Goal: Information Seeking & Learning: Learn about a topic

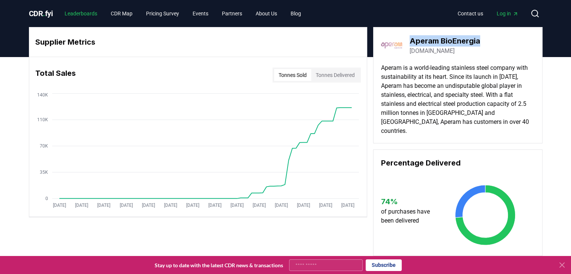
click at [78, 15] on link "Leaderboards" at bounding box center [81, 14] width 45 height 14
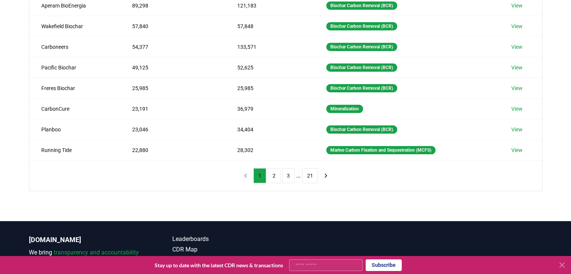
scroll to position [188, 0]
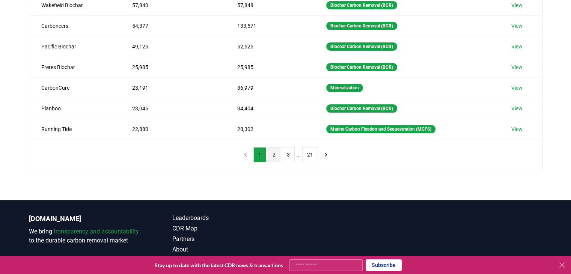
click at [274, 158] on button "2" at bounding box center [274, 154] width 13 height 15
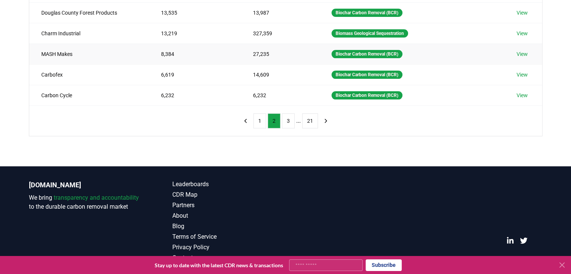
scroll to position [222, 0]
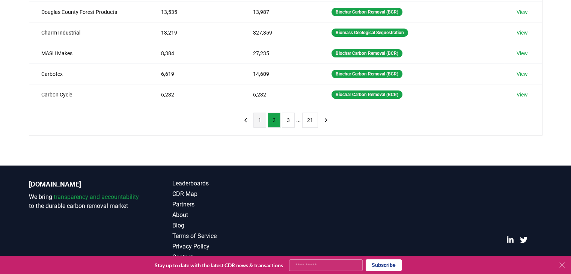
click at [259, 126] on button "1" at bounding box center [259, 120] width 13 height 15
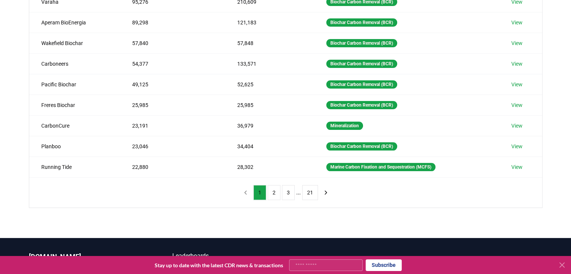
scroll to position [0, 0]
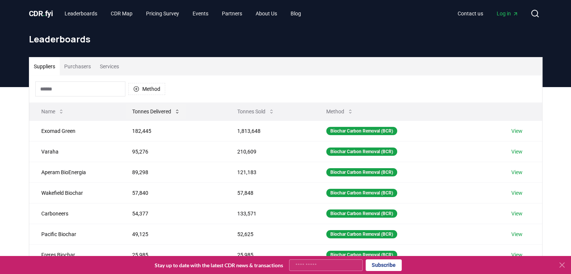
click at [153, 117] on button "Tonnes Delivered" at bounding box center [156, 111] width 60 height 15
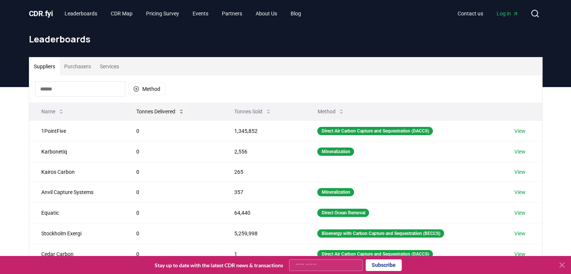
click at [153, 117] on button "Tonnes Delivered" at bounding box center [160, 111] width 60 height 15
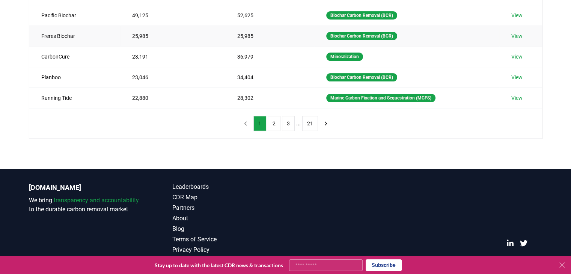
scroll to position [222, 0]
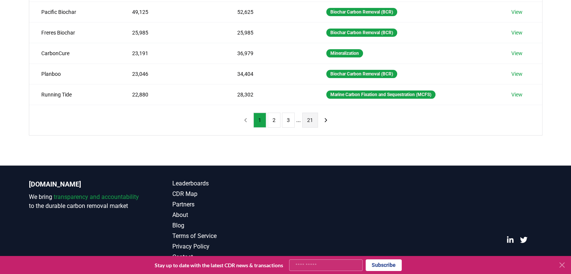
click at [307, 123] on button "21" at bounding box center [310, 120] width 16 height 15
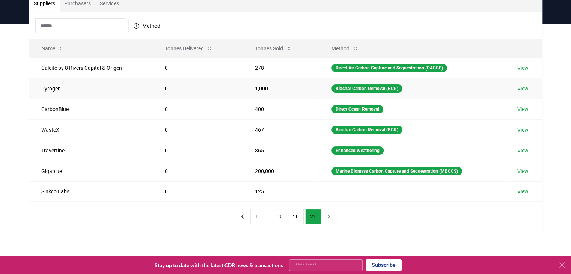
scroll to position [197, 0]
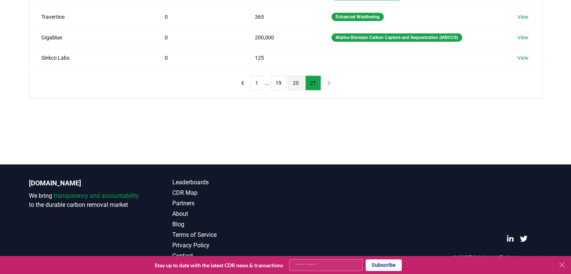
click at [298, 78] on button "20" at bounding box center [296, 82] width 16 height 15
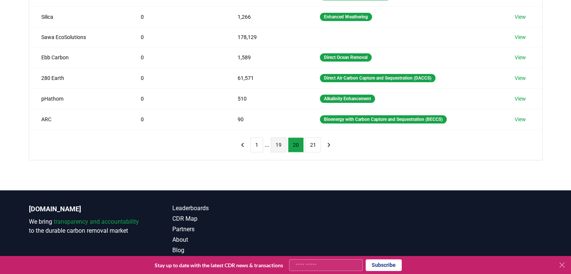
click at [284, 142] on button "19" at bounding box center [279, 144] width 16 height 15
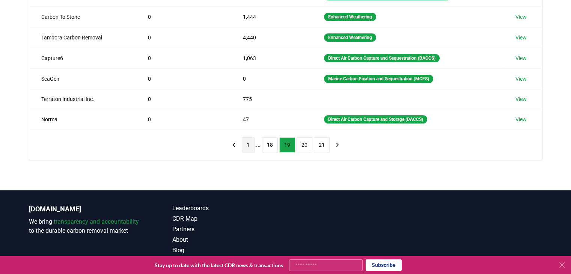
click at [248, 144] on button "1" at bounding box center [248, 144] width 13 height 15
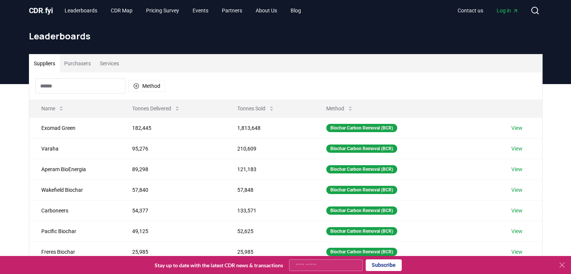
scroll to position [0, 0]
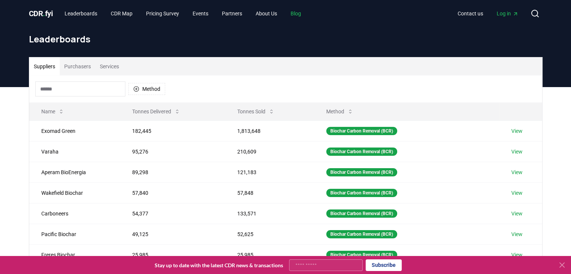
click at [307, 11] on link "Blog" at bounding box center [295, 14] width 23 height 14
click at [301, 12] on link "Blog" at bounding box center [295, 14] width 23 height 14
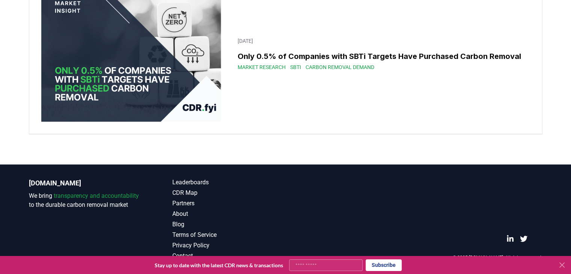
scroll to position [12983, 0]
